Goal: Task Accomplishment & Management: Use online tool/utility

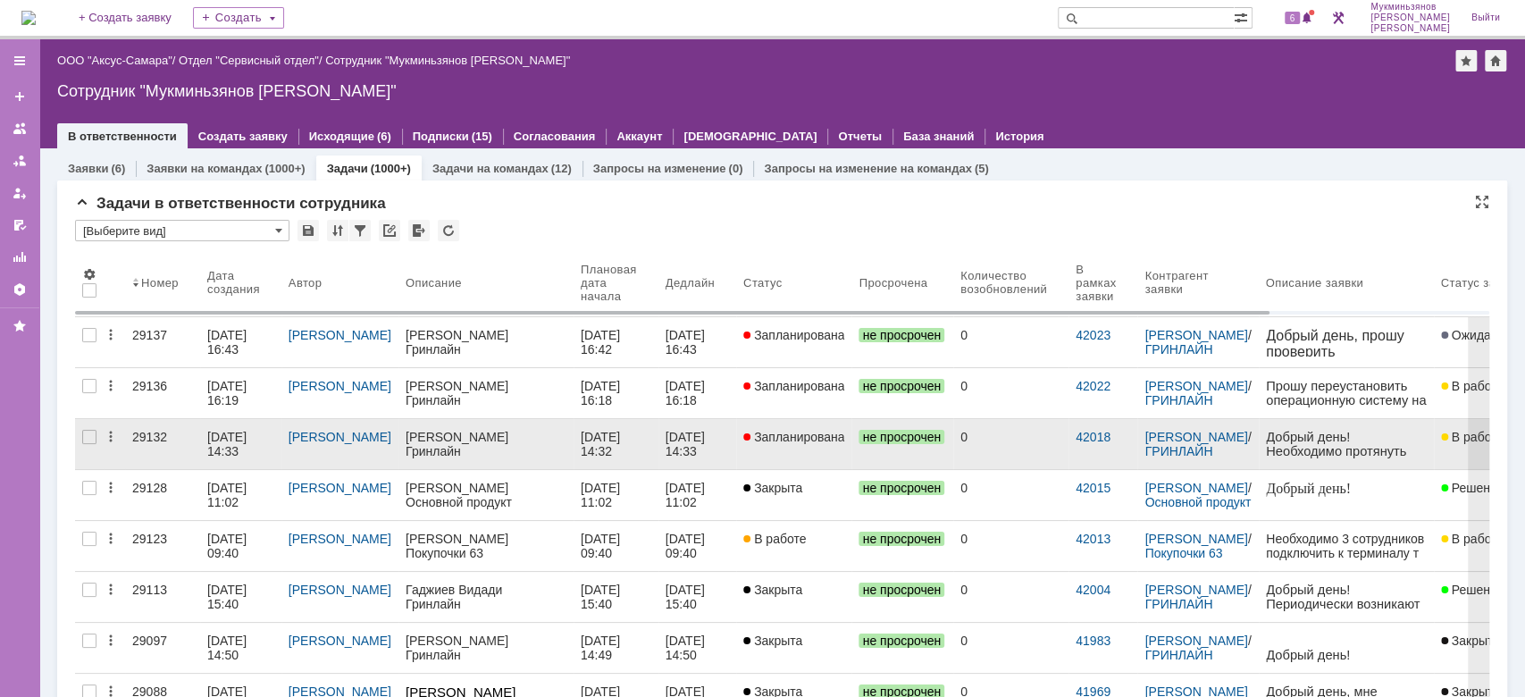
click at [699, 445] on div "[DATE] 14:33" at bounding box center [697, 444] width 63 height 29
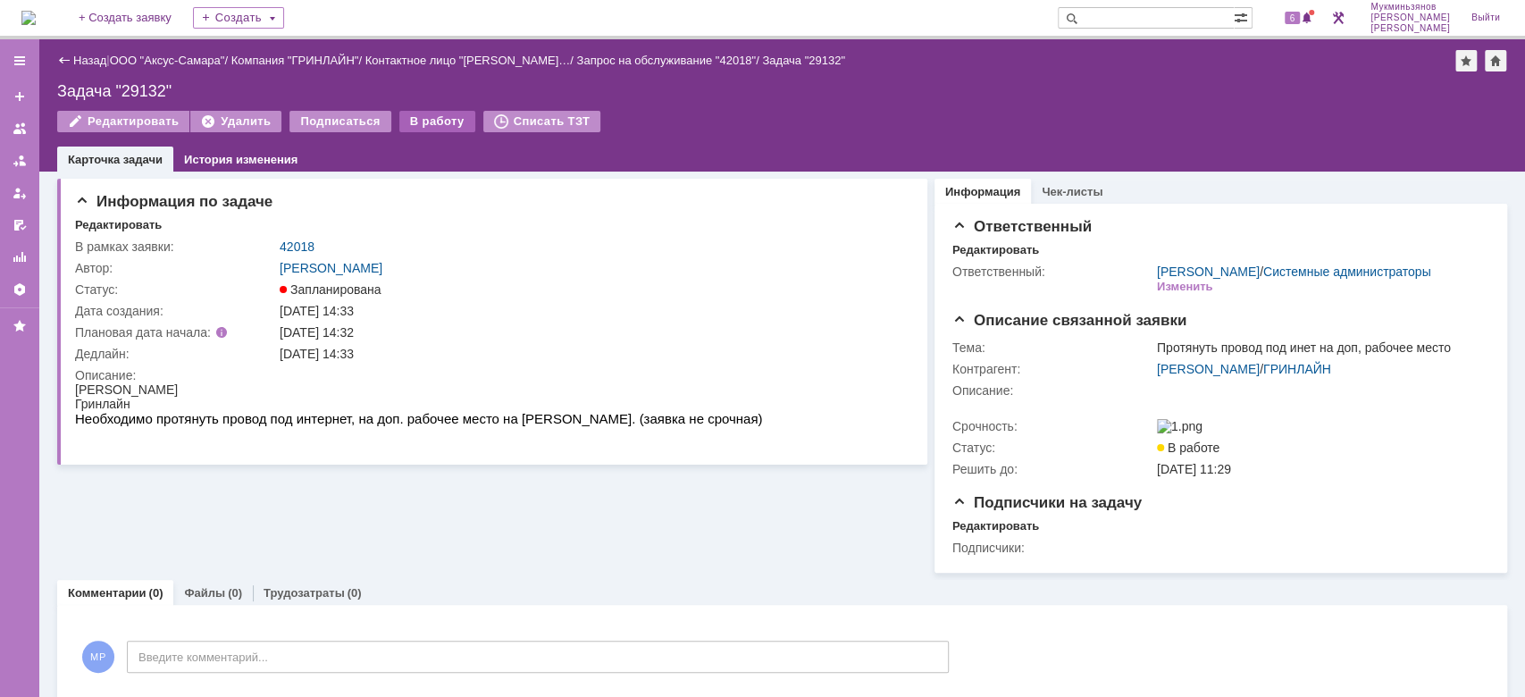
click at [412, 113] on div "В работу" at bounding box center [437, 121] width 76 height 21
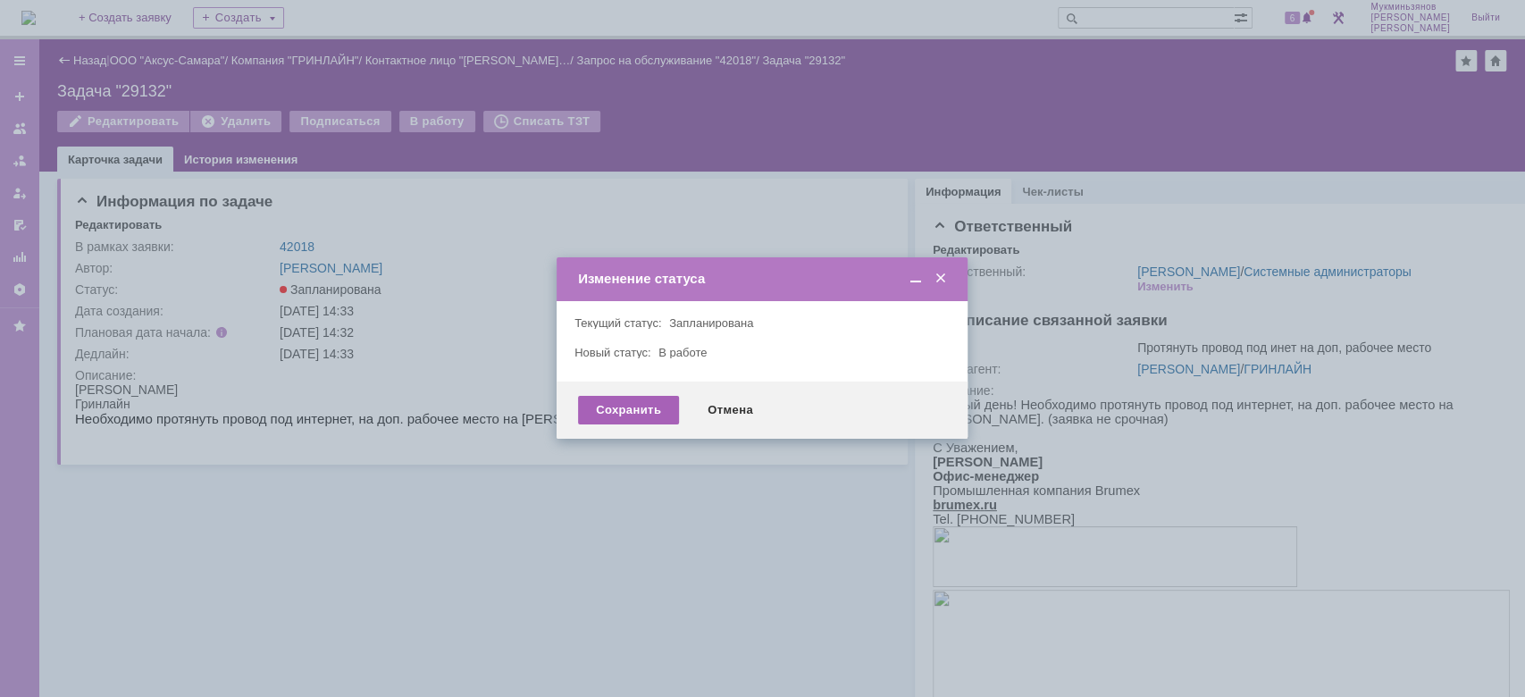
click at [592, 423] on div "Сохранить" at bounding box center [628, 410] width 101 height 29
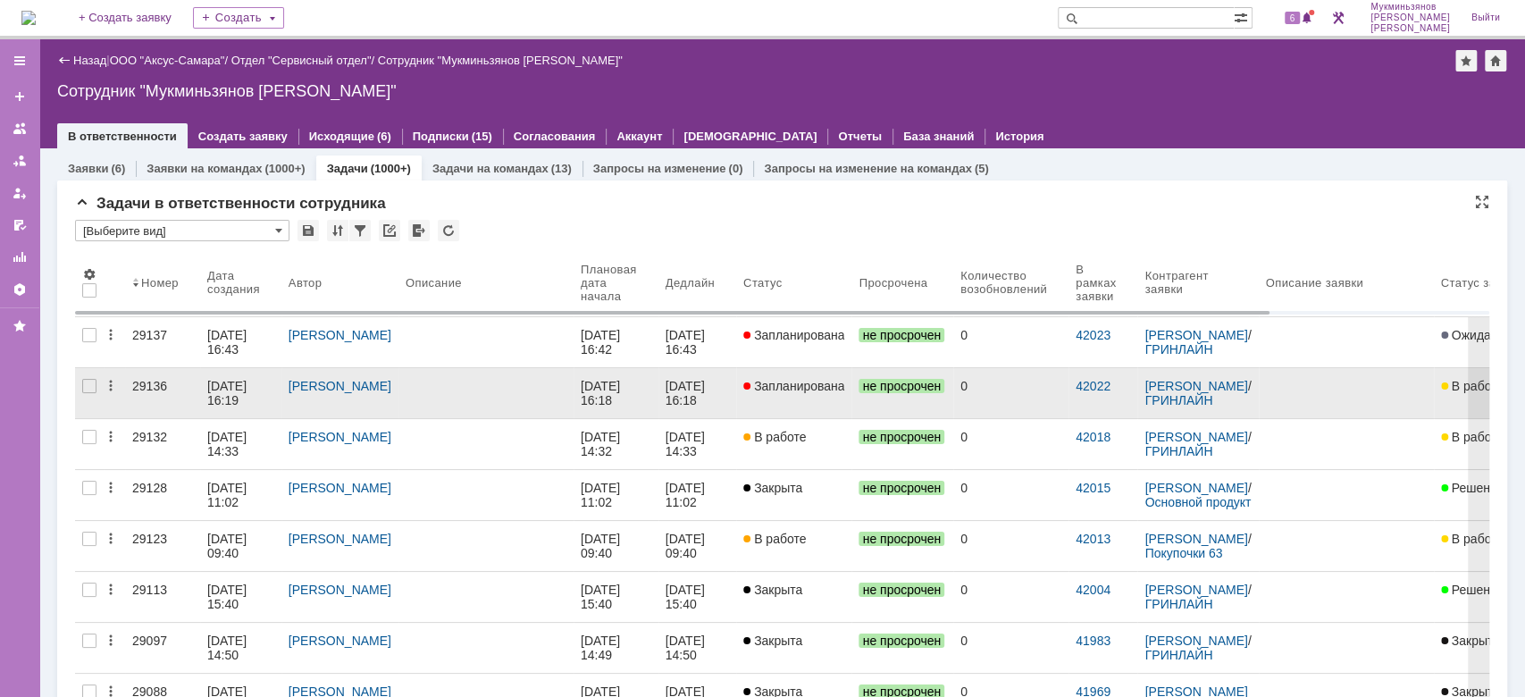
click at [641, 390] on div "[DATE] 16:18" at bounding box center [616, 393] width 71 height 29
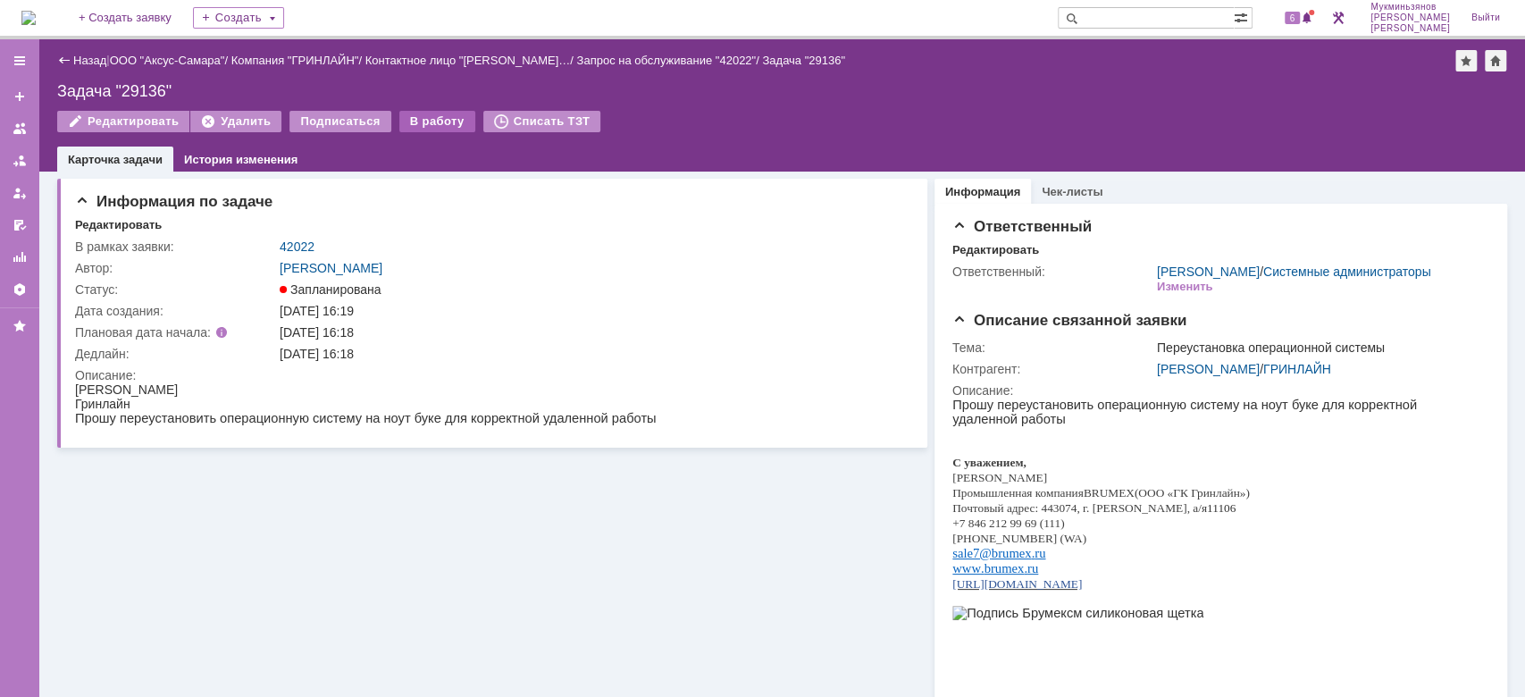
click at [426, 130] on div "В работу" at bounding box center [437, 121] width 76 height 21
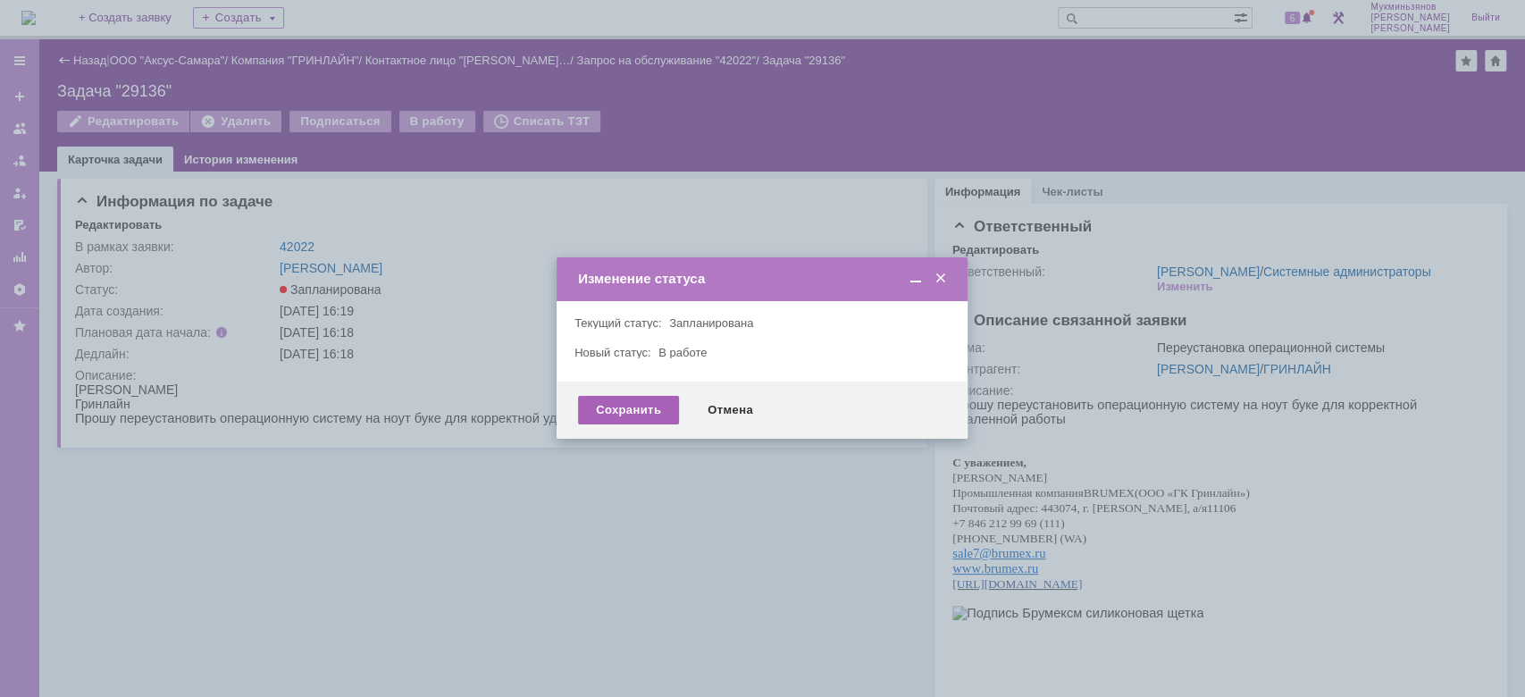
click at [641, 421] on div "Сохранить" at bounding box center [628, 410] width 101 height 29
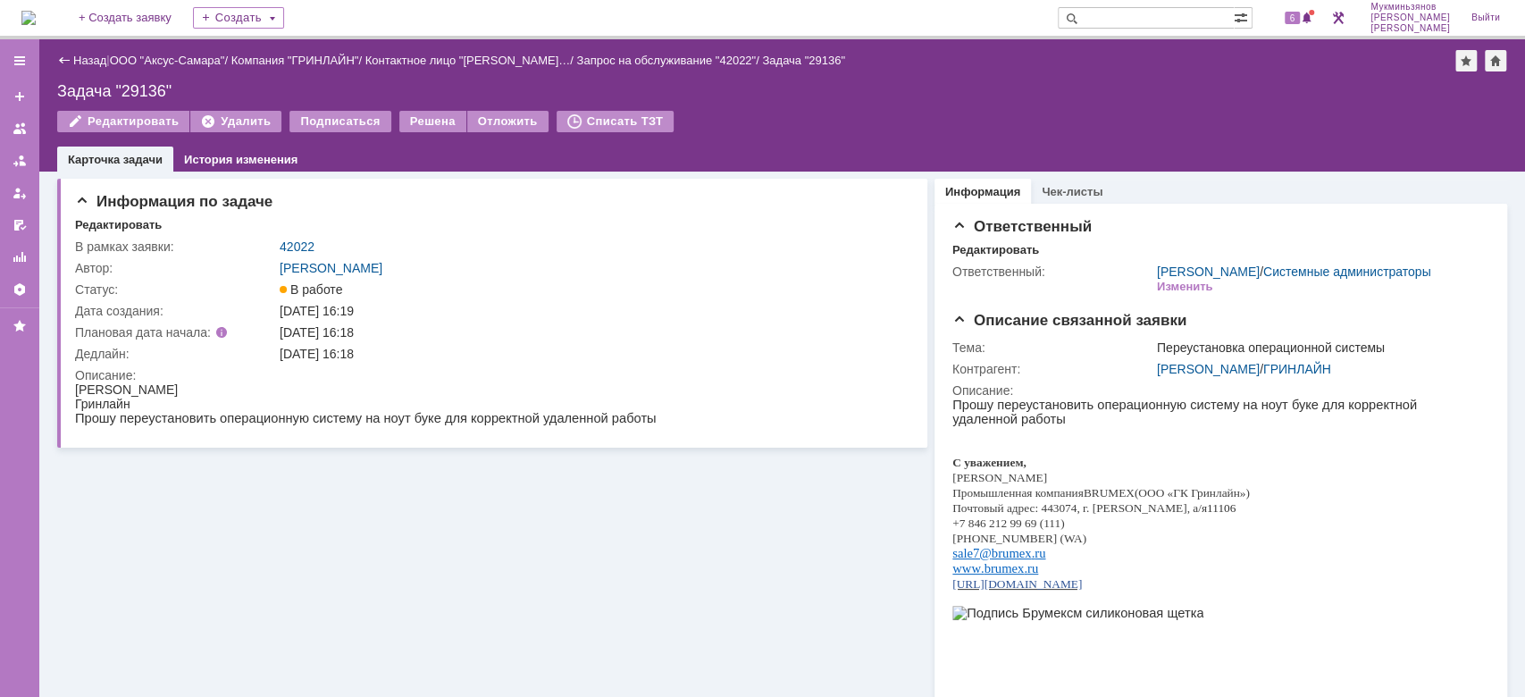
click at [78, 21] on div "На домашнюю + Создать заявку Создать 6 Мукминьзянов [PERSON_NAME]" at bounding box center [762, 19] width 1525 height 39
click at [36, 18] on img at bounding box center [28, 18] width 14 height 14
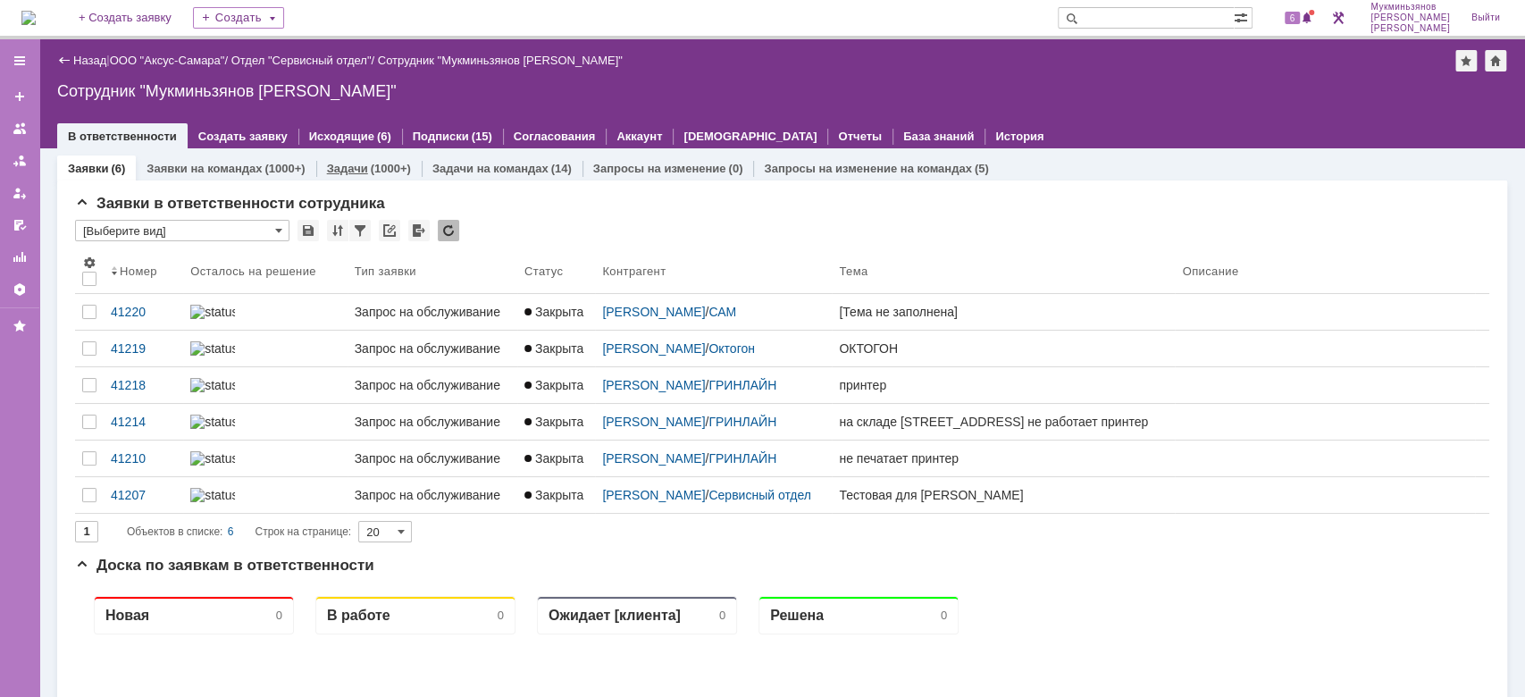
click at [365, 165] on div "Задачи (1000+)" at bounding box center [369, 169] width 84 height 12
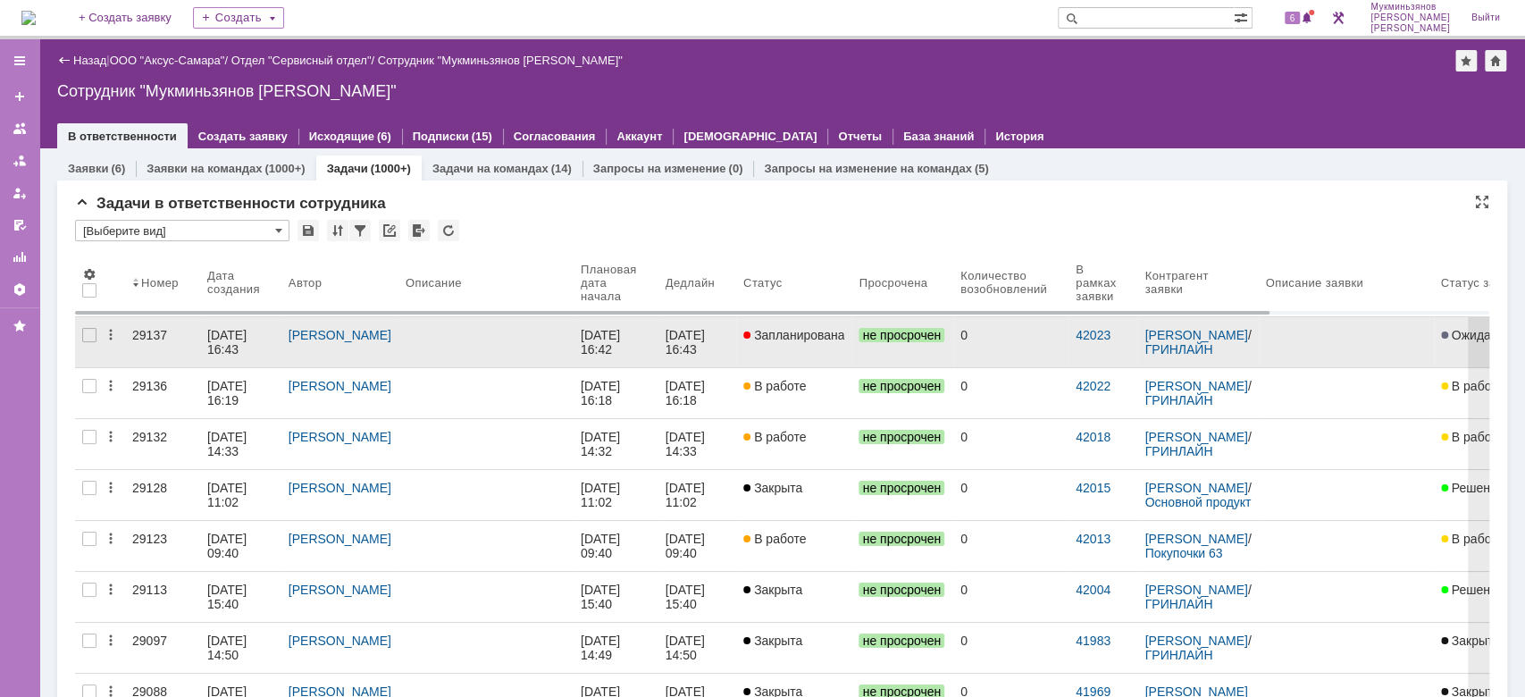
click at [595, 340] on div "[DATE] 16:42" at bounding box center [602, 342] width 43 height 29
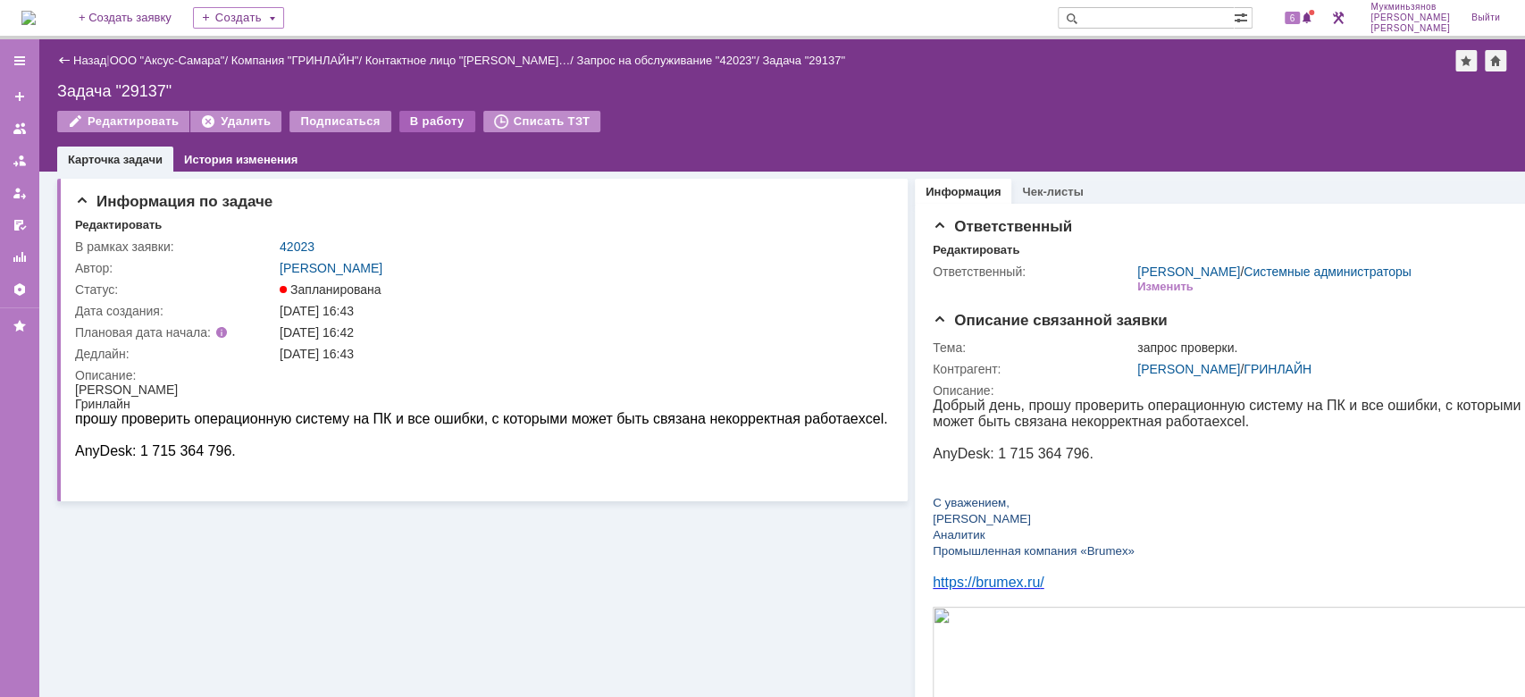
click at [425, 119] on div "В работу" at bounding box center [437, 121] width 76 height 21
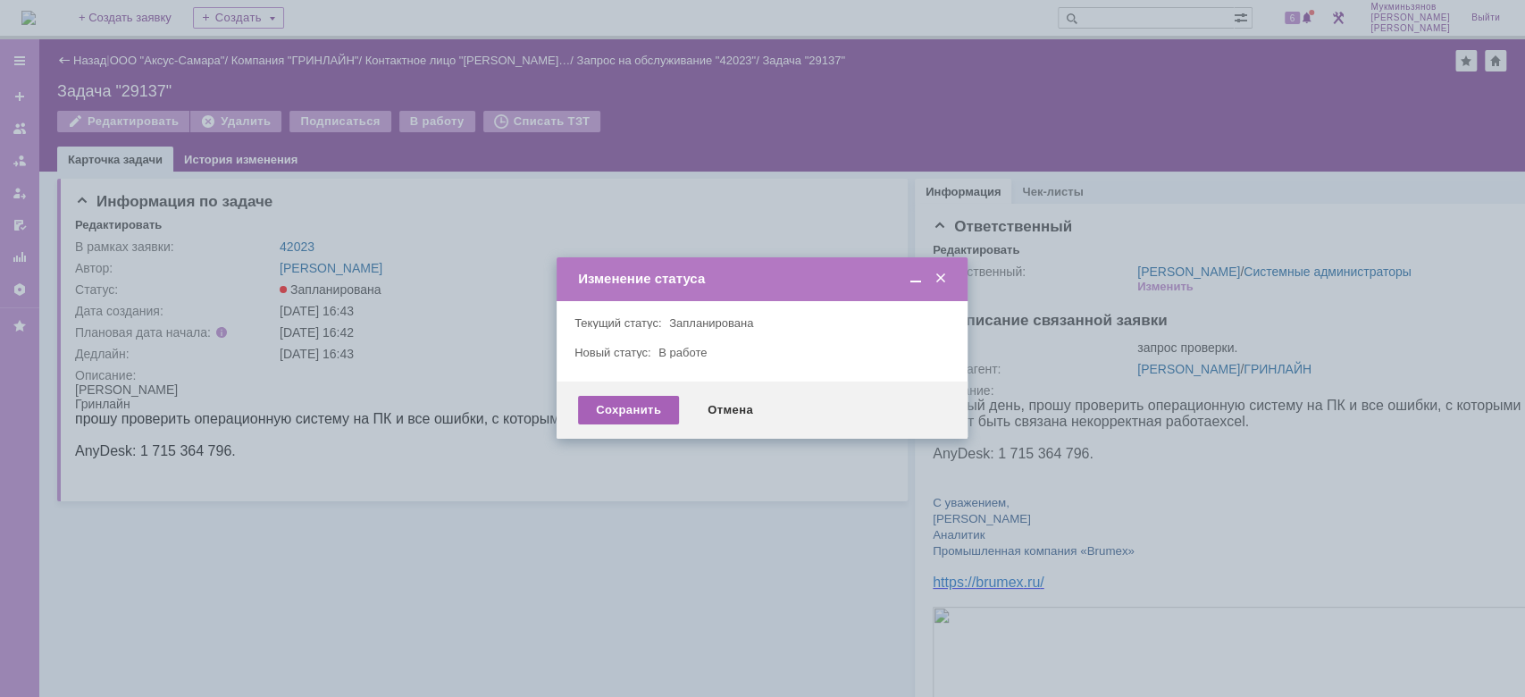
click at [600, 401] on div "Сохранить" at bounding box center [628, 410] width 101 height 29
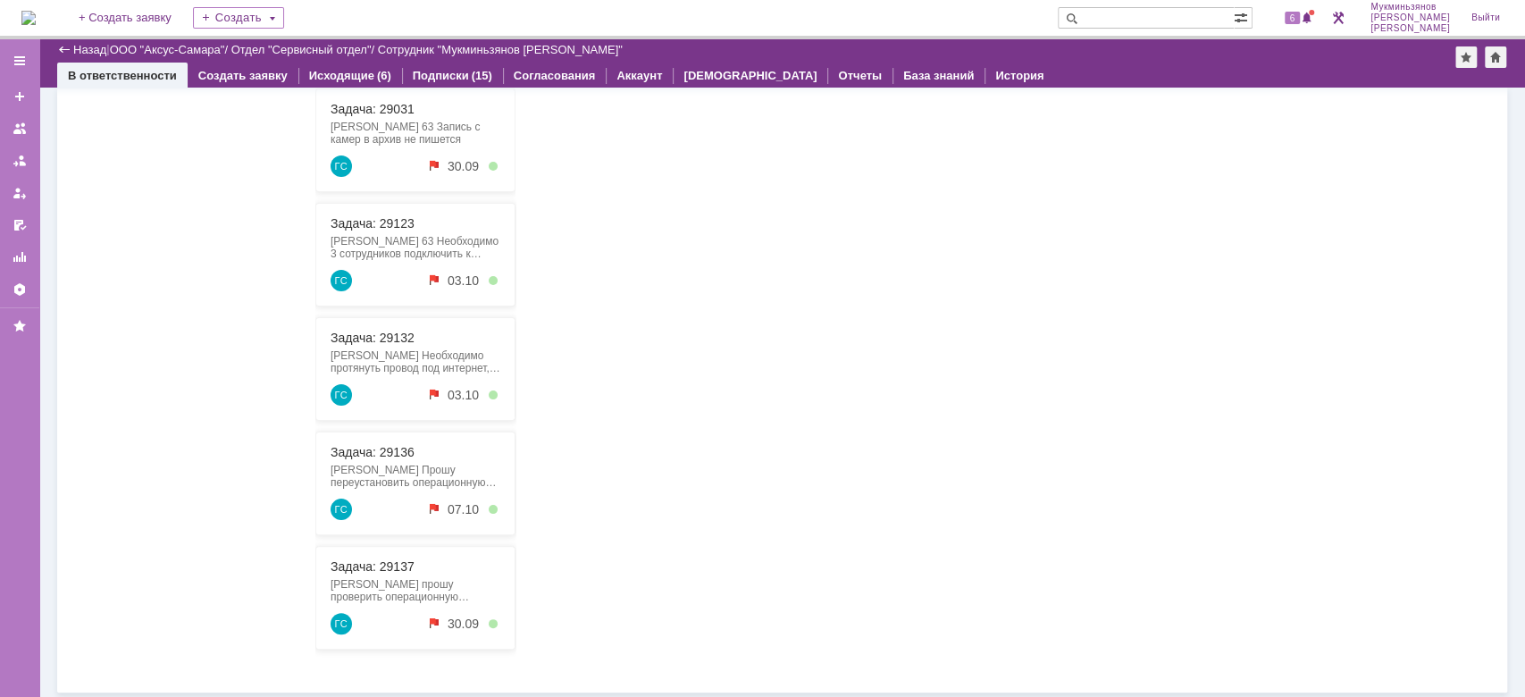
click at [1075, 574] on div "Запланирована 0 В работе 6 Задача: 28992 [PERSON_NAME] Необходимо настроить эл.…" at bounding box center [782, 319] width 1415 height 715
